Goal: Check status

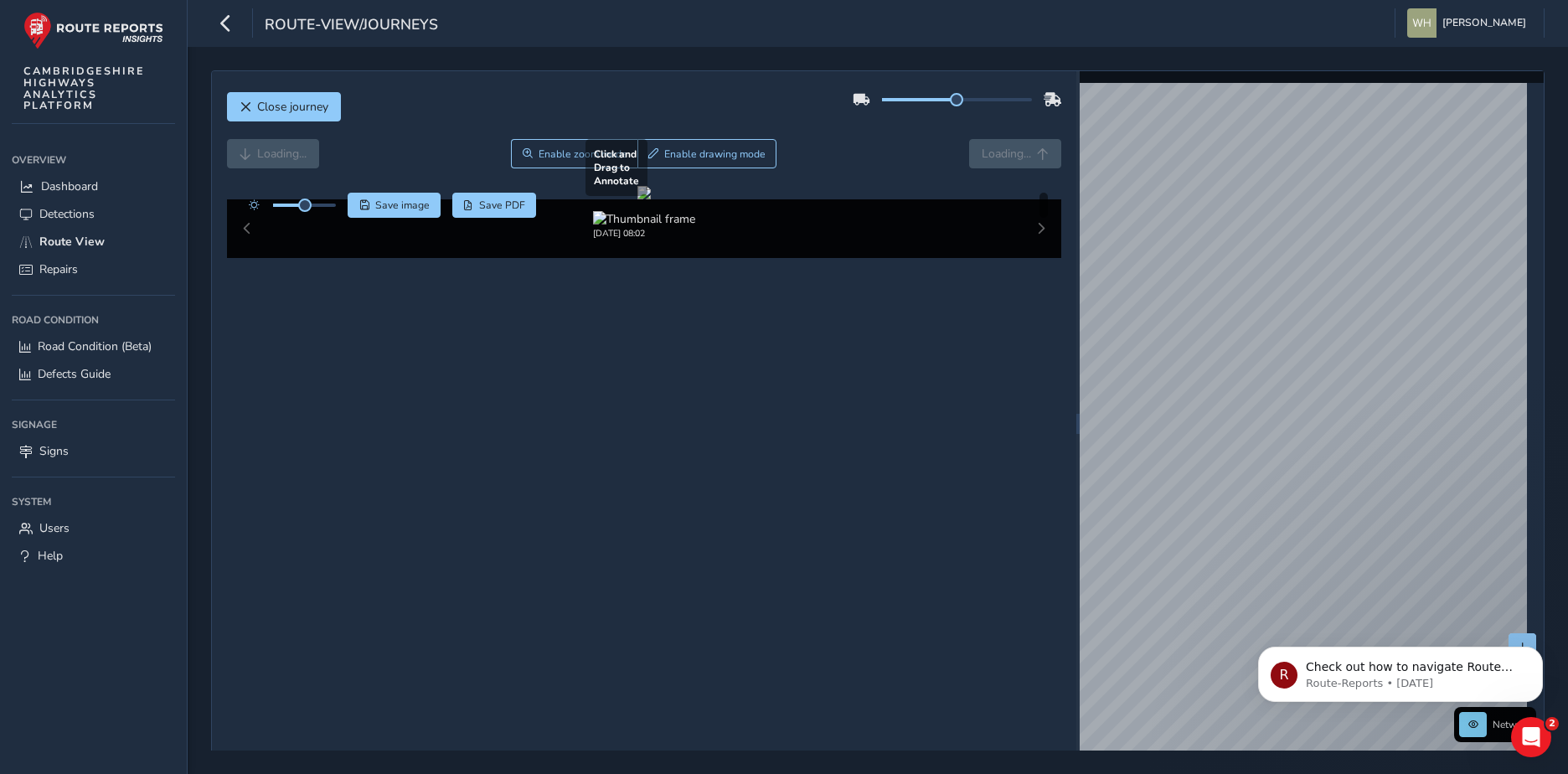
drag, startPoint x: 560, startPoint y: 437, endPoint x: 671, endPoint y: 437, distance: 111.0
click at [651, 200] on div at bounding box center [644, 192] width 13 height 13
